Goal: Information Seeking & Learning: Learn about a topic

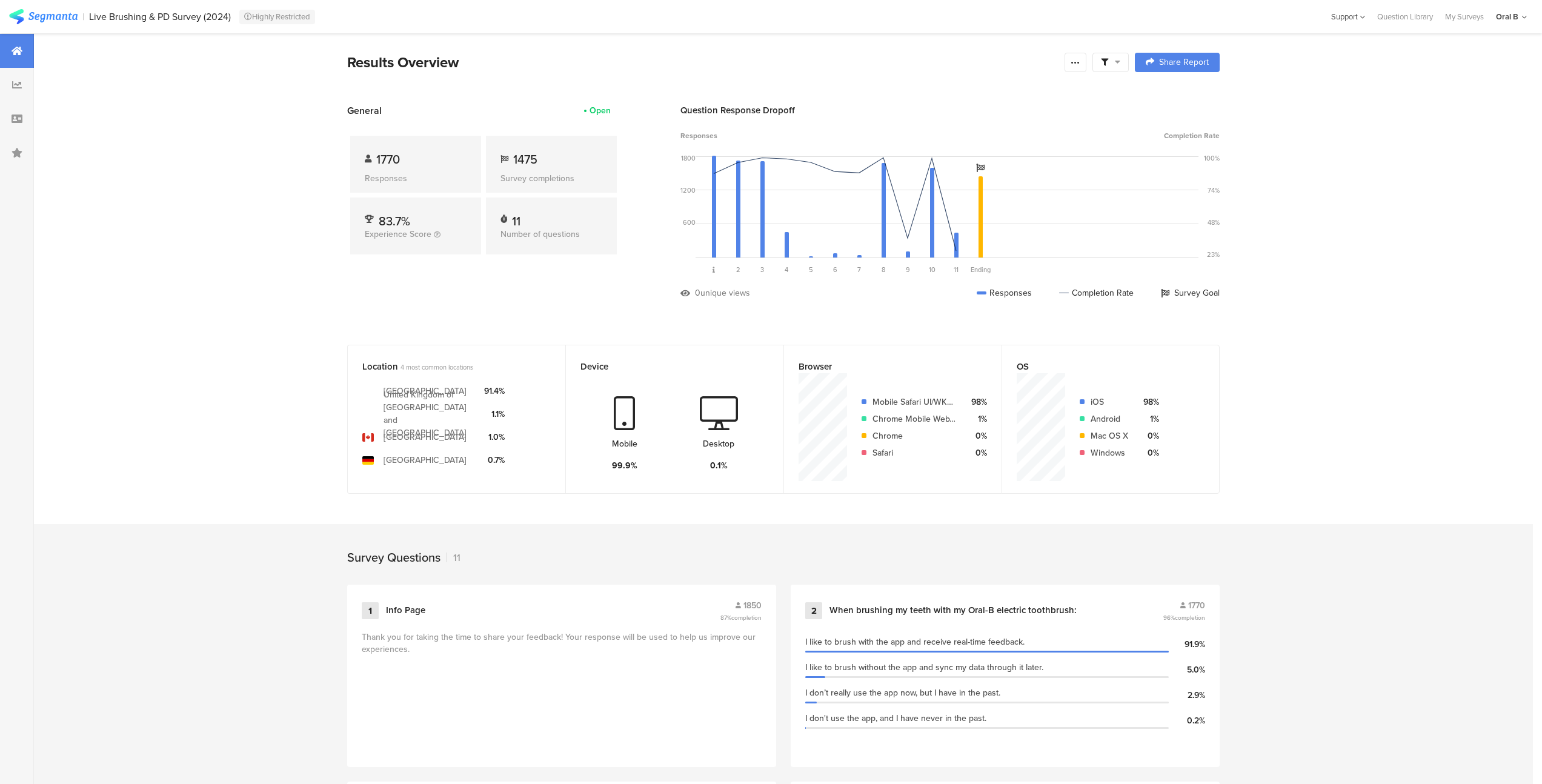
click at [1325, 15] on section "Help Center Live Chat Support" at bounding box center [1349, 16] width 46 height 33
click at [1354, 15] on div "Support" at bounding box center [1349, 16] width 34 height 19
click at [1296, 51] on div "Help Center" at bounding box center [1287, 53] width 152 height 27
click at [18, 83] on icon at bounding box center [16, 84] width 10 height 10
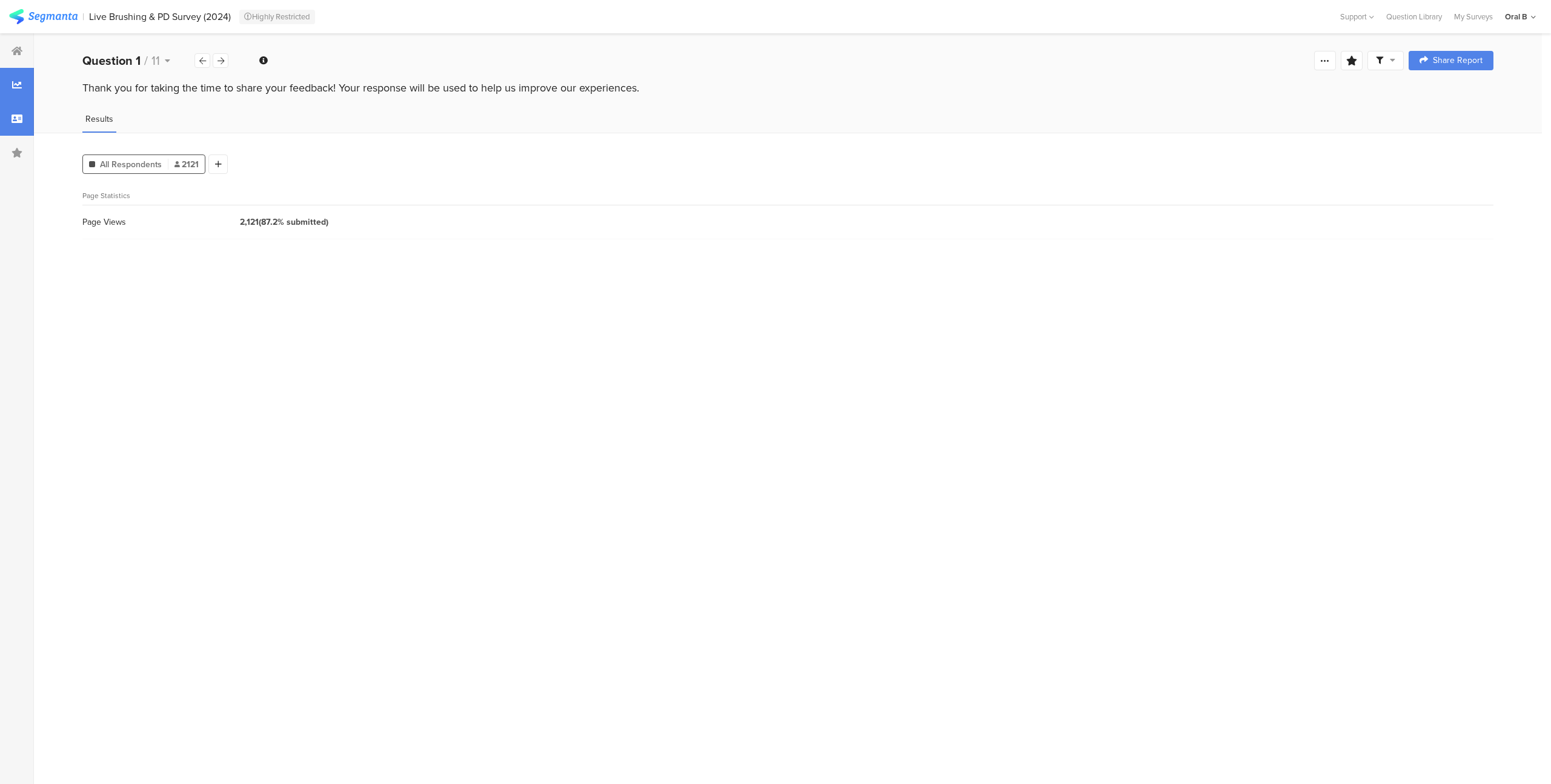
click at [19, 112] on div at bounding box center [17, 119] width 34 height 34
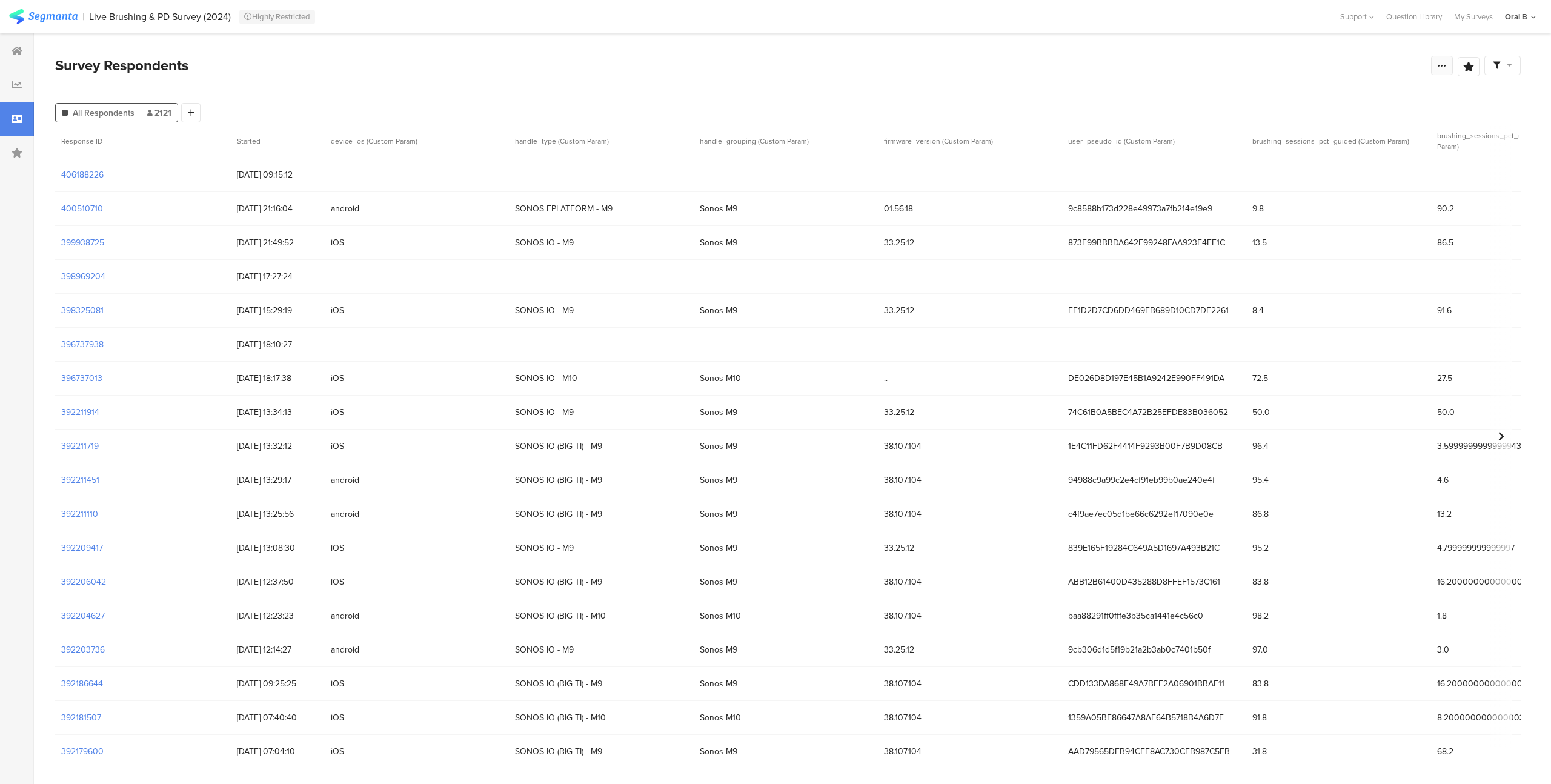
click at [1442, 66] on icon at bounding box center [1442, 65] width 10 height 10
click at [1086, 45] on section "Survey Respondents Save Analysis Name Save Cancel Complete Responses Only View …" at bounding box center [788, 408] width 1509 height 751
